Goal: Task Accomplishment & Management: Complete application form

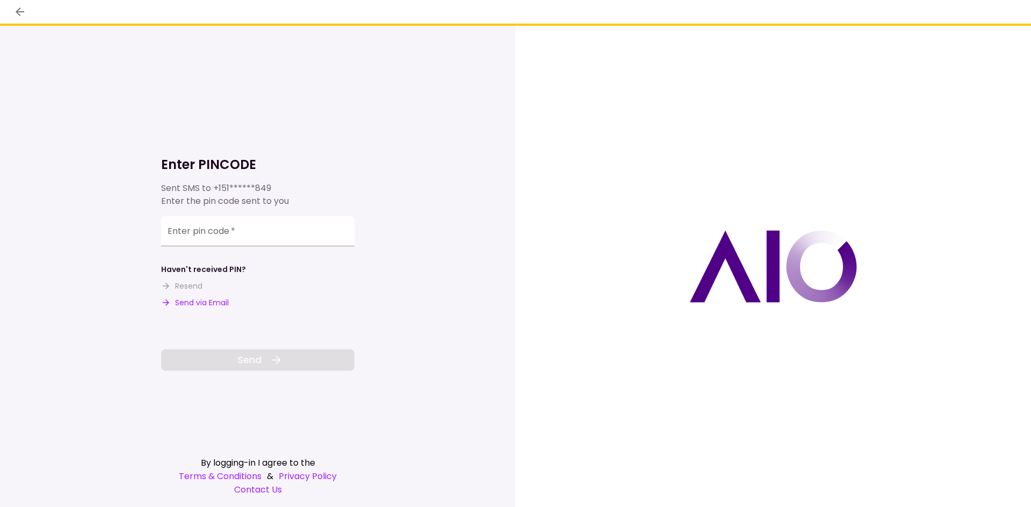
click at [193, 308] on button "Send via Email" at bounding box center [195, 302] width 68 height 11
click at [250, 239] on input "Enter pin code   *" at bounding box center [257, 231] width 193 height 30
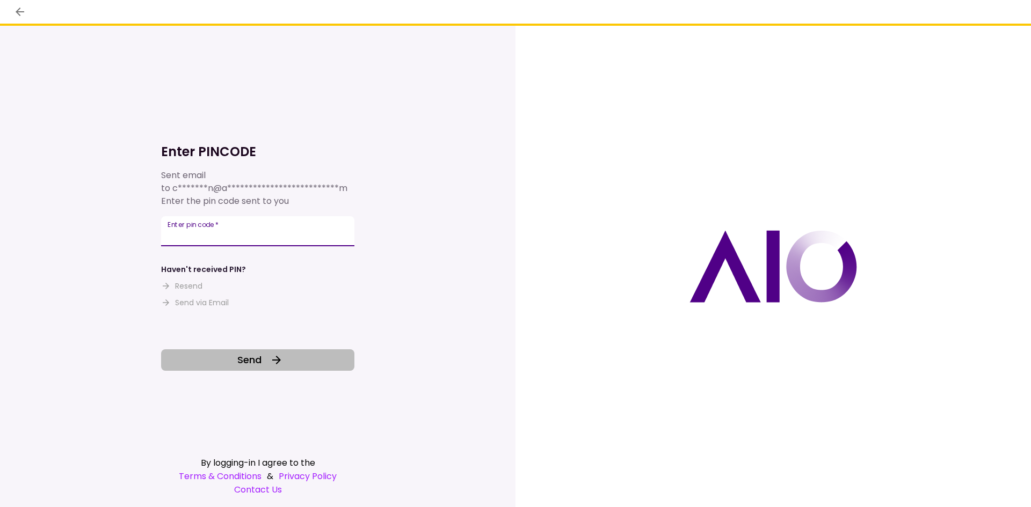
type input "******"
click at [295, 358] on button "Send" at bounding box center [257, 360] width 193 height 21
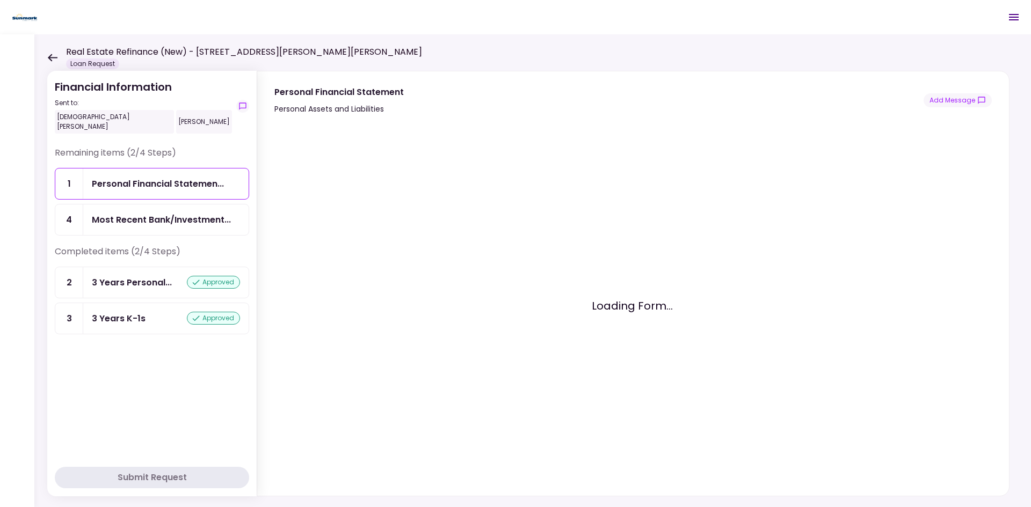
click at [52, 59] on icon at bounding box center [52, 58] width 10 height 8
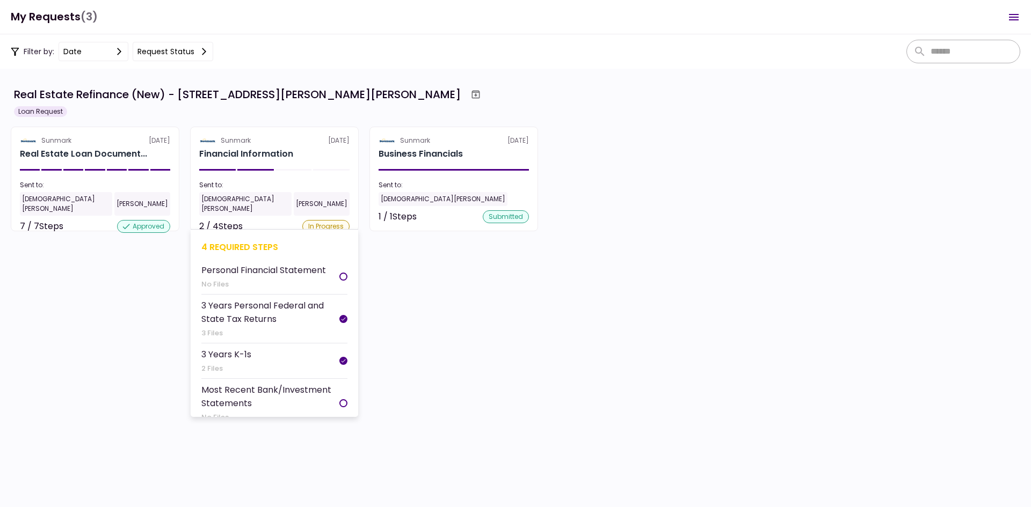
click at [265, 160] on h2 "Financial Information" at bounding box center [246, 154] width 94 height 13
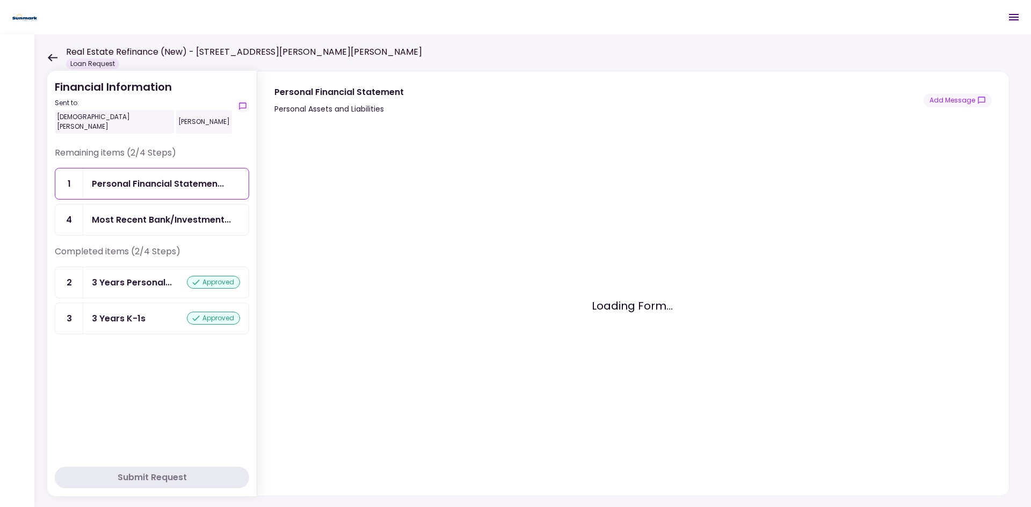
click at [168, 216] on div "Most Recent Bank/Investment..." at bounding box center [161, 219] width 139 height 13
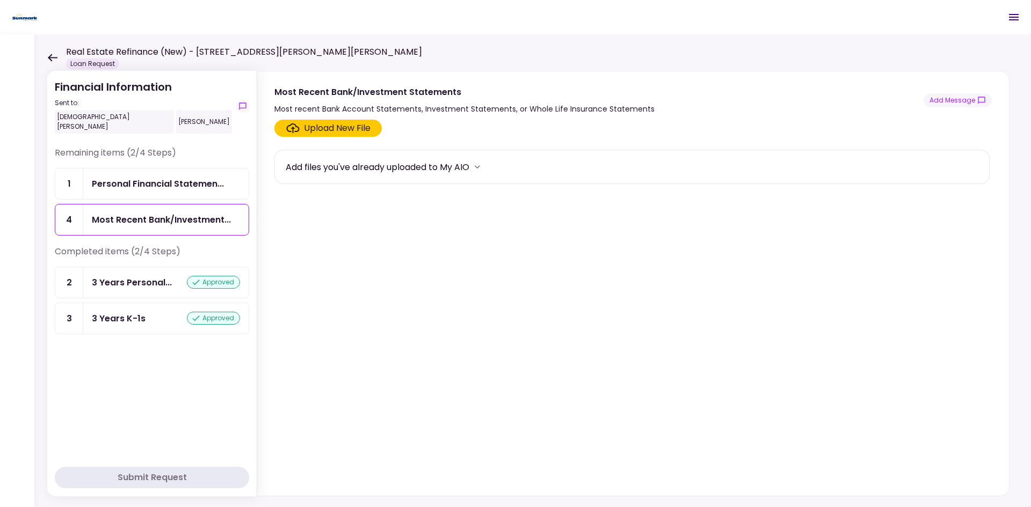
click at [339, 126] on div "Upload New File" at bounding box center [337, 128] width 67 height 13
click at [0, 0] on input "Upload New File" at bounding box center [0, 0] width 0 height 0
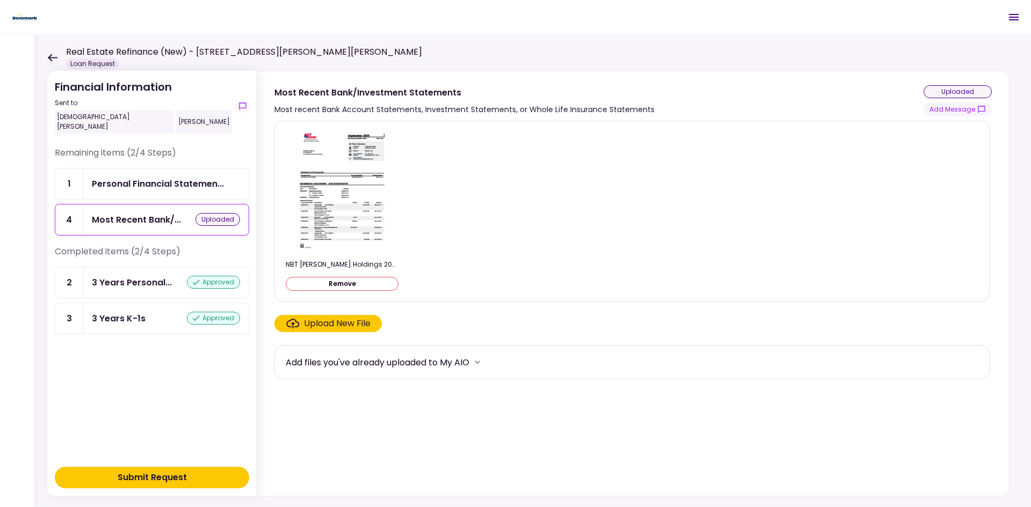
click at [347, 326] on div "Upload New File" at bounding box center [337, 323] width 67 height 13
click at [0, 0] on input "Upload New File" at bounding box center [0, 0] width 0 height 0
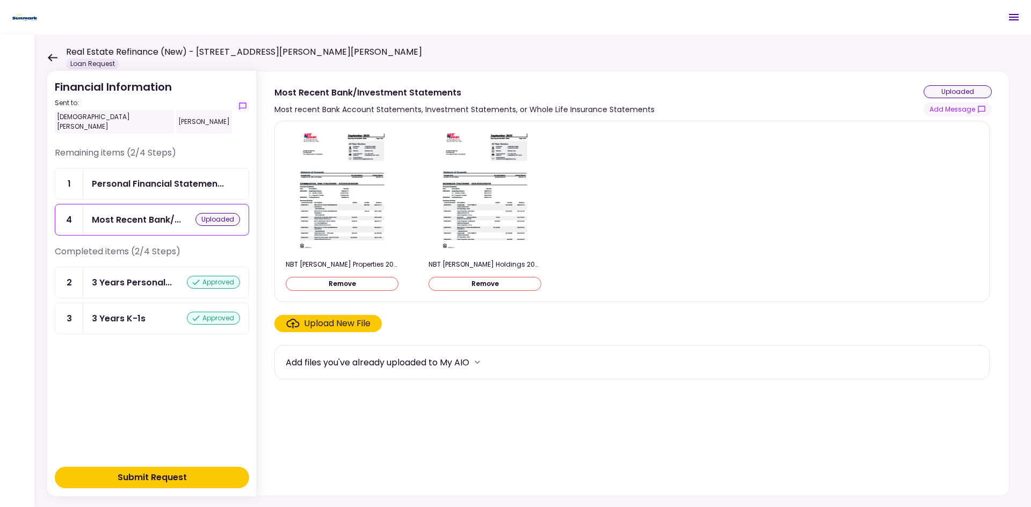
click at [353, 321] on div "Upload New File" at bounding box center [337, 323] width 67 height 13
click at [0, 0] on input "Upload New File" at bounding box center [0, 0] width 0 height 0
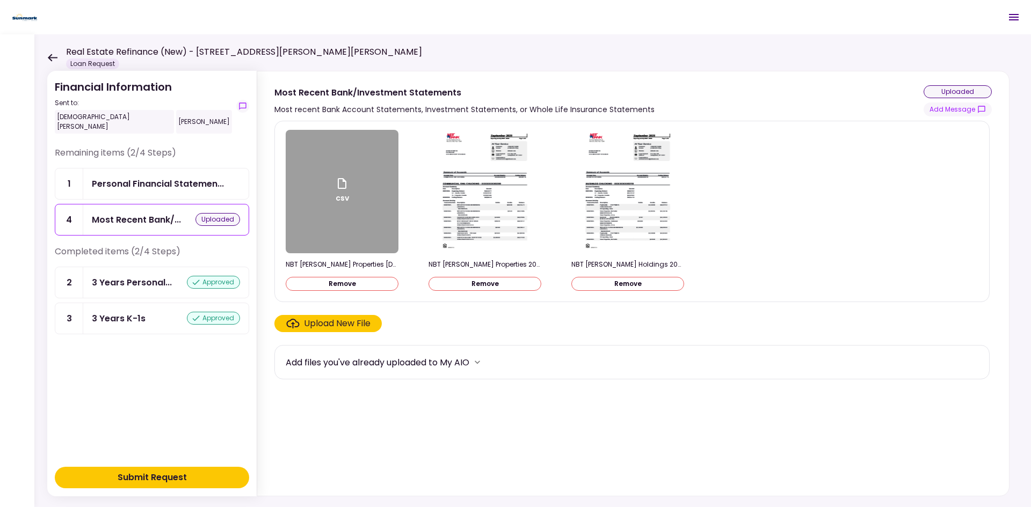
click at [338, 328] on div "Upload New File" at bounding box center [337, 323] width 67 height 13
click at [0, 0] on input "Upload New File" at bounding box center [0, 0] width 0 height 0
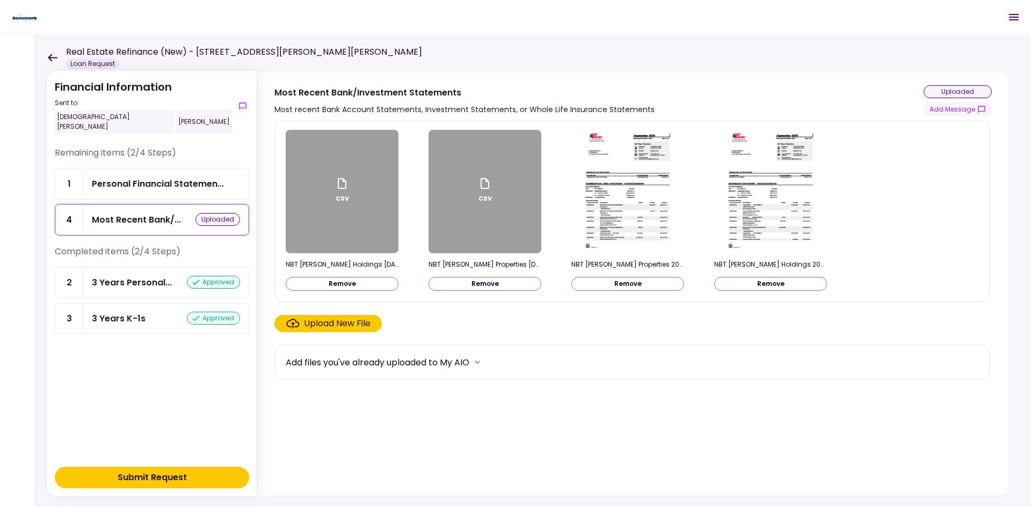
drag, startPoint x: 536, startPoint y: 389, endPoint x: 548, endPoint y: 384, distance: 13.3
click at [539, 389] on section "csv NBT [PERSON_NAME] Holdings [DATE].csv Remove csv NBT [PERSON_NAME] Properti…" at bounding box center [632, 306] width 717 height 371
click at [443, 410] on section "csv NBT [PERSON_NAME] Holdings [DATE].csv Remove csv NBT [PERSON_NAME] Properti…" at bounding box center [632, 306] width 717 height 371
click at [185, 483] on div "Submit Request" at bounding box center [152, 477] width 69 height 13
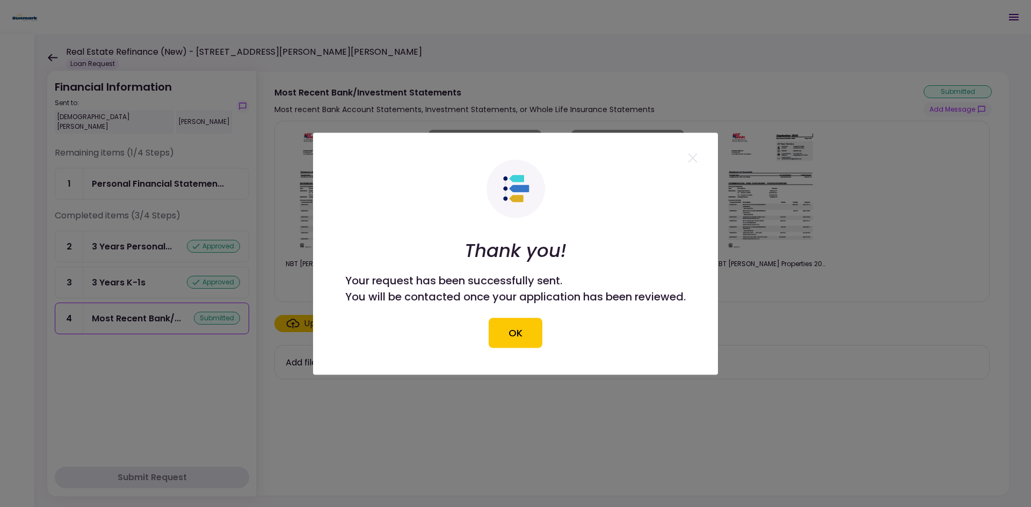
drag, startPoint x: 466, startPoint y: 329, endPoint x: 488, endPoint y: 334, distance: 22.5
click at [466, 329] on div "Thank you! Your request has been successfully sent. You will be contacted once …" at bounding box center [515, 253] width 340 height 188
click at [494, 334] on button "OK" at bounding box center [516, 333] width 54 height 30
